Goal: Task Accomplishment & Management: Manage account settings

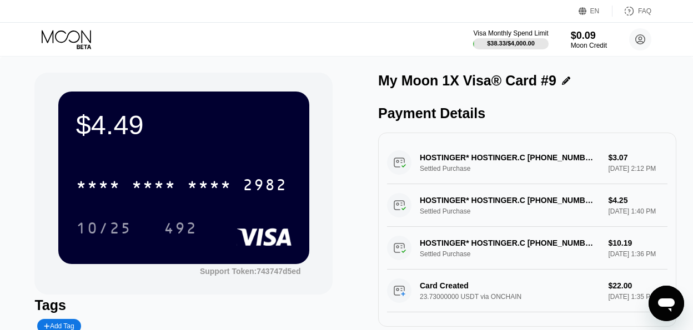
click at [69, 39] on icon at bounding box center [68, 39] width 52 height 19
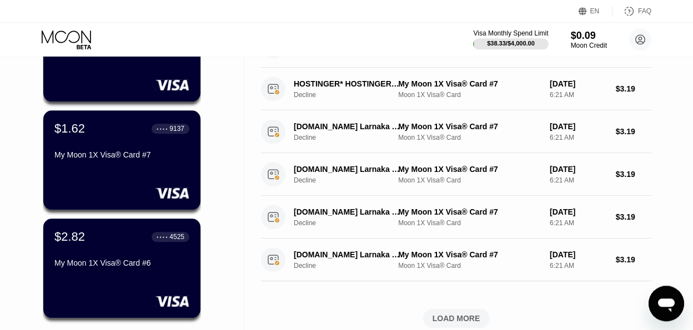
scroll to position [572, 0]
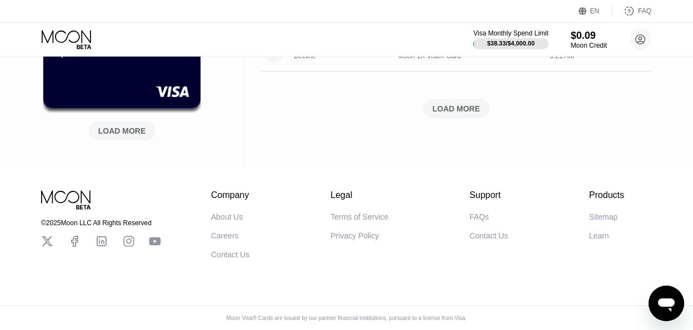
click at [135, 126] on div "LOAD MORE" at bounding box center [122, 131] width 48 height 10
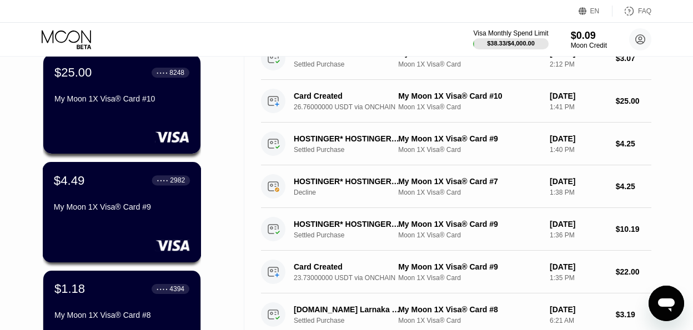
scroll to position [0, 0]
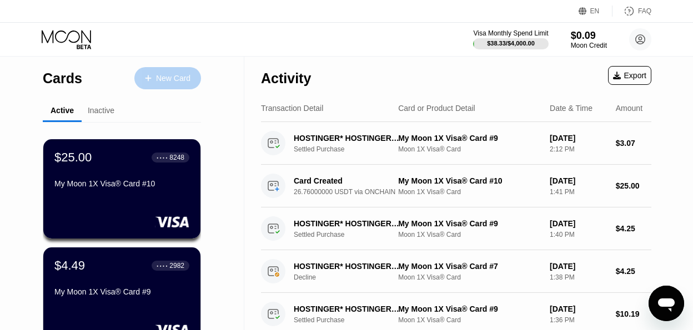
click at [165, 74] on div "New Card" at bounding box center [173, 78] width 34 height 9
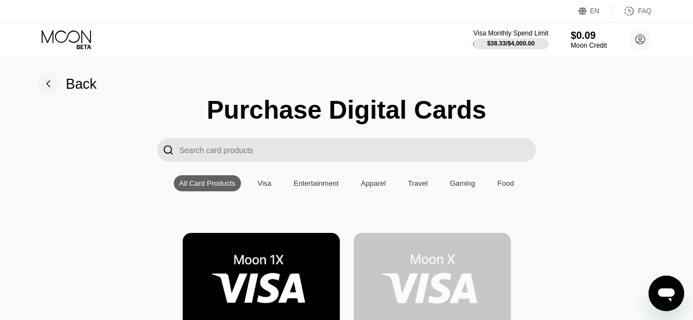
click at [48, 83] on icon at bounding box center [48, 84] width 3 height 6
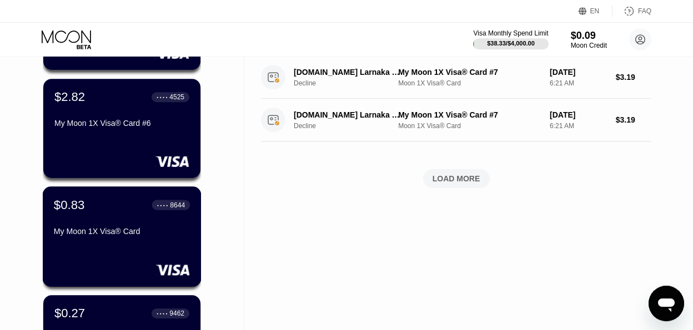
scroll to position [634, 0]
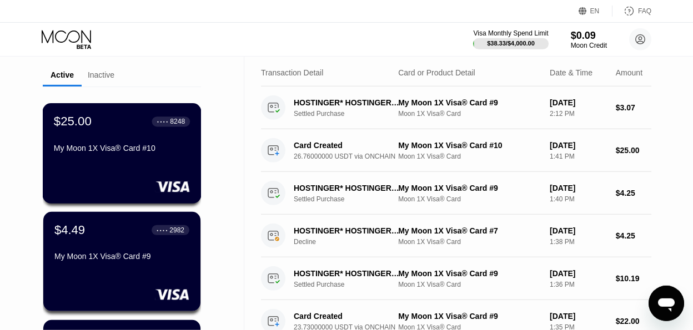
scroll to position [29, 0]
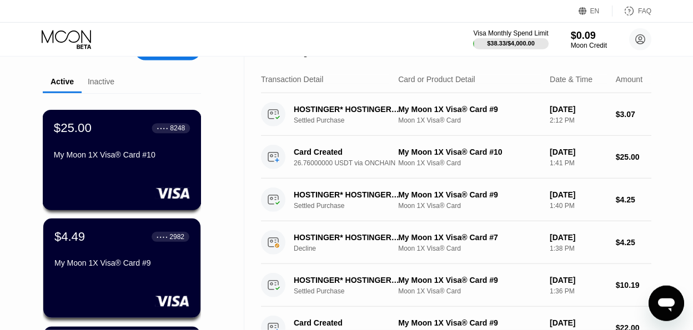
click at [116, 140] on div "$25.00 ● ● ● ● 8248 My Moon 1X Visa® Card #10" at bounding box center [122, 142] width 136 height 43
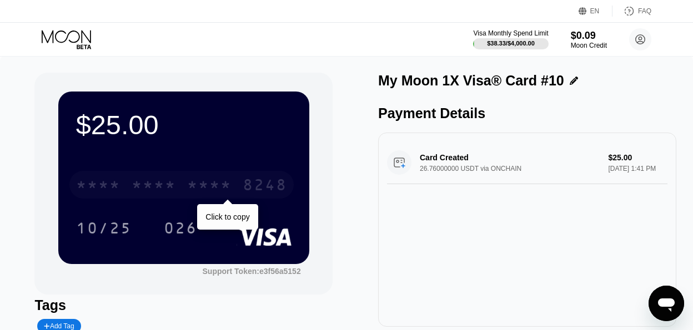
click at [242, 194] on div "* * * * * * * * * * * * 8248" at bounding box center [181, 185] width 224 height 28
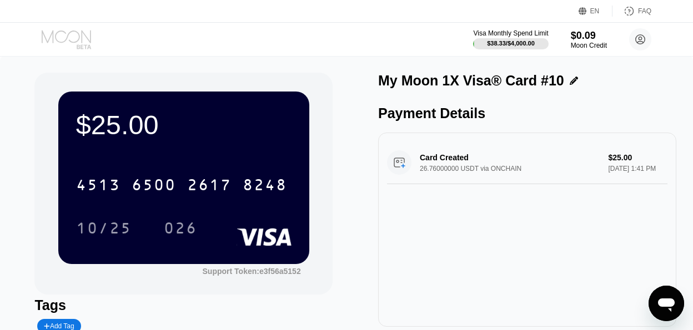
click at [62, 39] on icon at bounding box center [68, 39] width 52 height 19
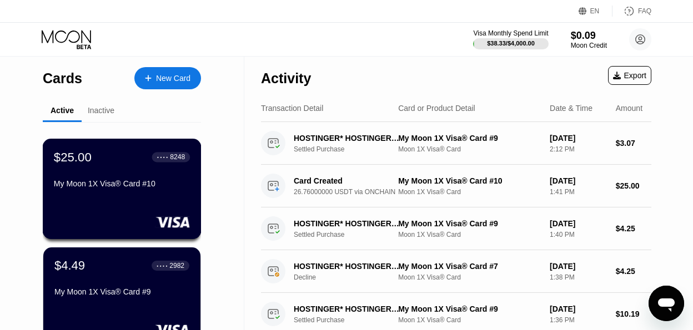
click at [94, 161] on div "$25.00 ● ● ● ● 8248" at bounding box center [122, 157] width 136 height 14
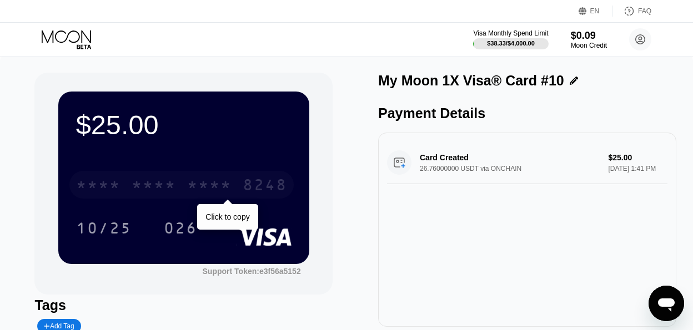
click at [276, 189] on div "8248" at bounding box center [264, 187] width 44 height 18
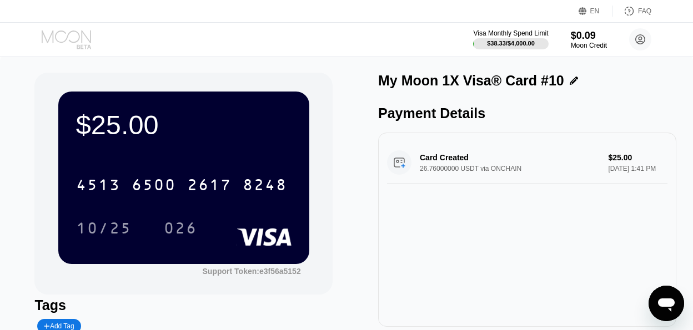
click at [82, 44] on icon at bounding box center [68, 39] width 52 height 19
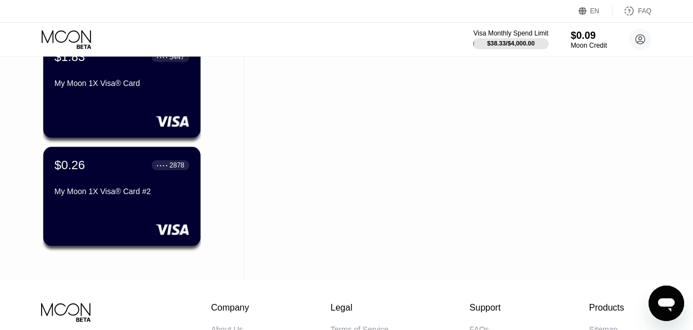
scroll to position [734, 0]
